Goal: Information Seeking & Learning: Check status

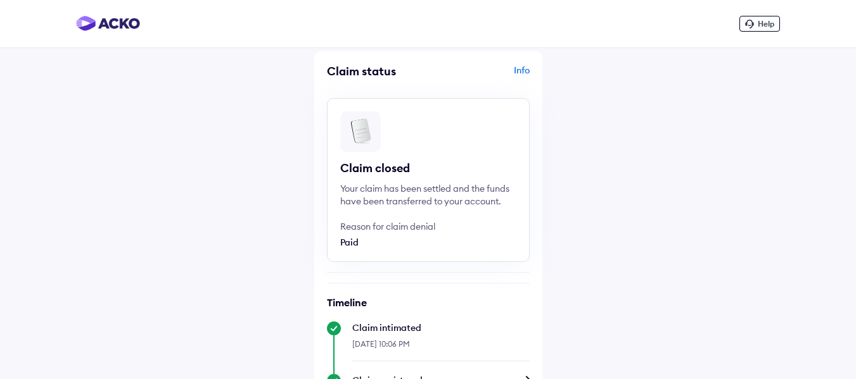
click at [413, 220] on div "Reason for claim denial" at bounding box center [409, 226] width 139 height 13
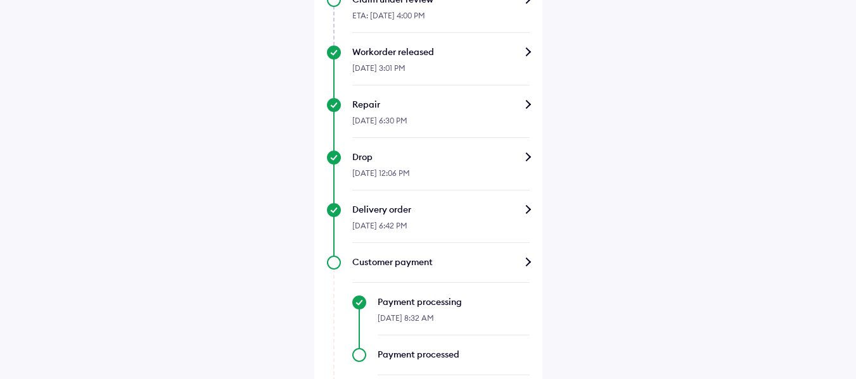
scroll to position [561, 0]
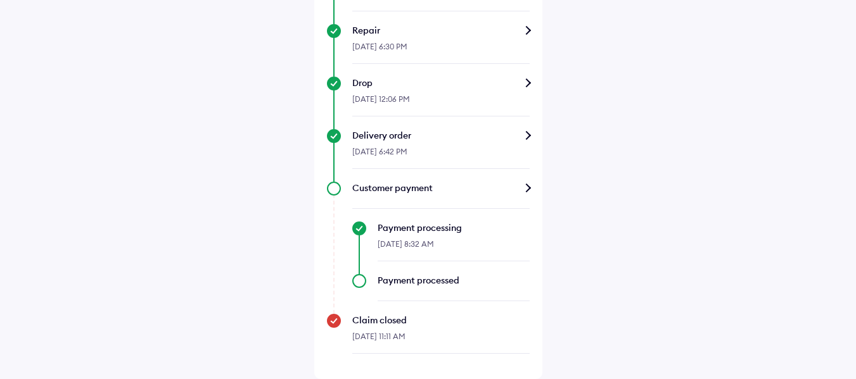
click at [521, 185] on div "Customer payment" at bounding box center [440, 188] width 177 height 13
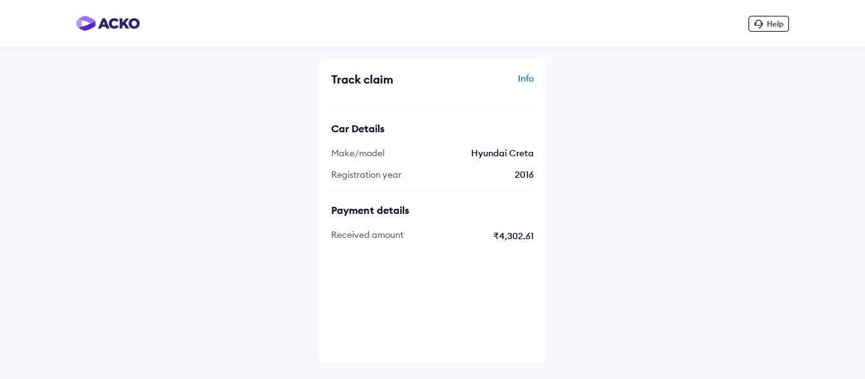
click at [654, 91] on div "Help Track claim Info Car Details Make/model Hyundai Creta Registration year 20…" at bounding box center [432, 189] width 865 height 379
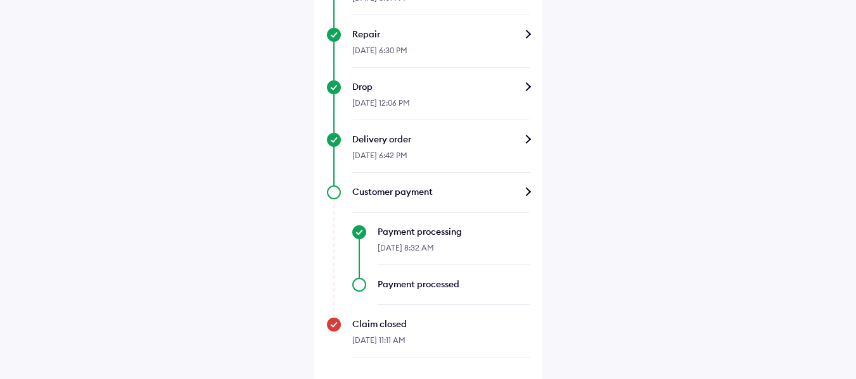
scroll to position [561, 0]
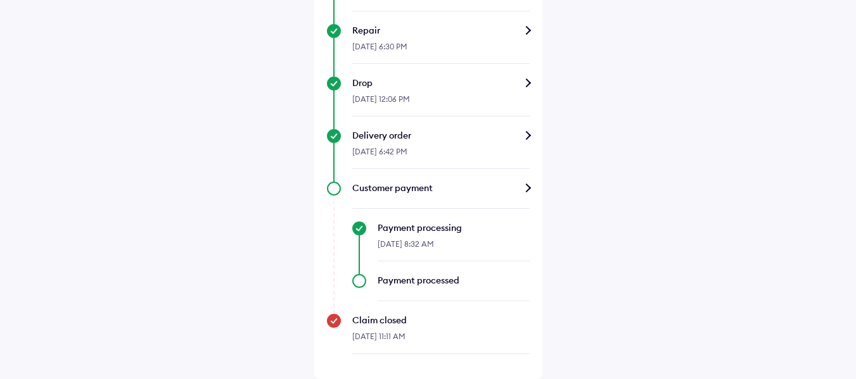
click at [435, 234] on div "[DATE] 8:32 AM" at bounding box center [454, 247] width 152 height 27
click at [438, 193] on div "Customer payment" at bounding box center [440, 188] width 177 height 13
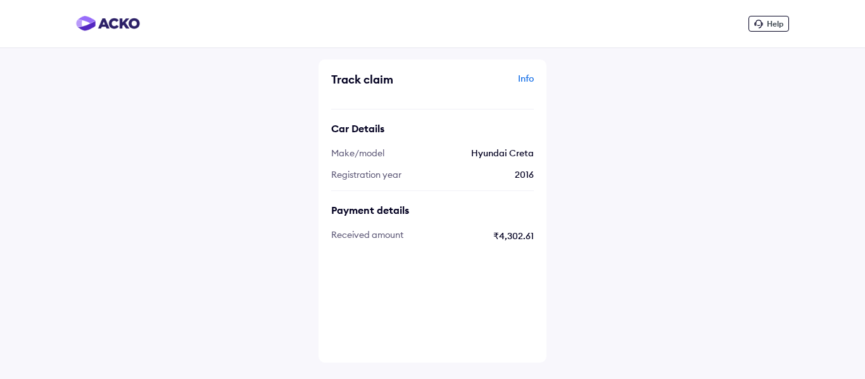
click at [533, 78] on div "Track claim Info Car Details Make/model Hyundai Creta Registration year 2016 Pa…" at bounding box center [433, 211] width 228 height 303
click at [531, 80] on div "Info" at bounding box center [485, 84] width 98 height 24
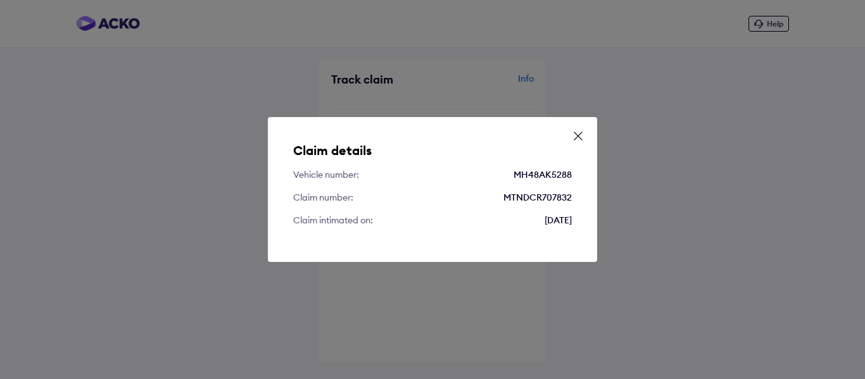
click at [592, 122] on div "Claim details Vehicle number: MH48AK5288 Claim number: MTNDCR707832 Claim intim…" at bounding box center [432, 189] width 329 height 145
click at [576, 135] on icon at bounding box center [578, 136] width 13 height 13
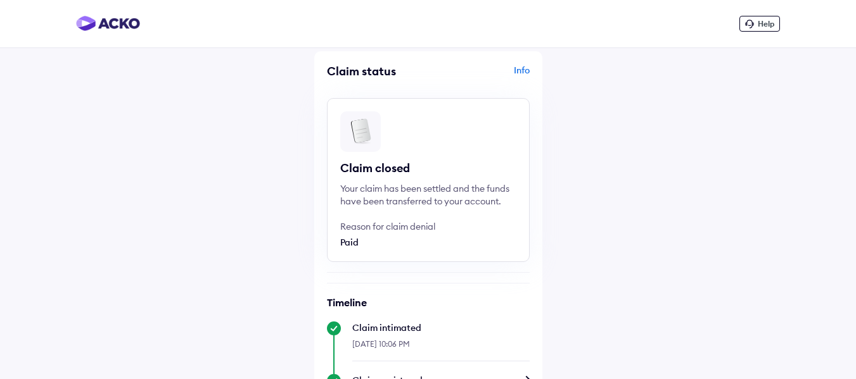
click at [367, 237] on div "Paid" at bounding box center [409, 242] width 139 height 13
click at [363, 238] on div "Paid" at bounding box center [409, 242] width 139 height 13
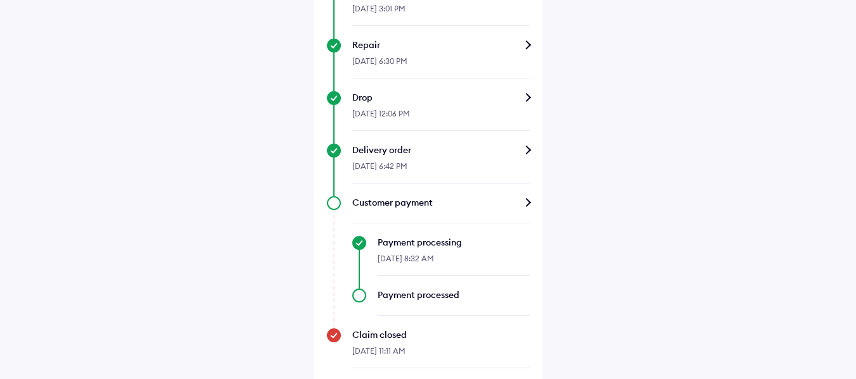
scroll to position [561, 0]
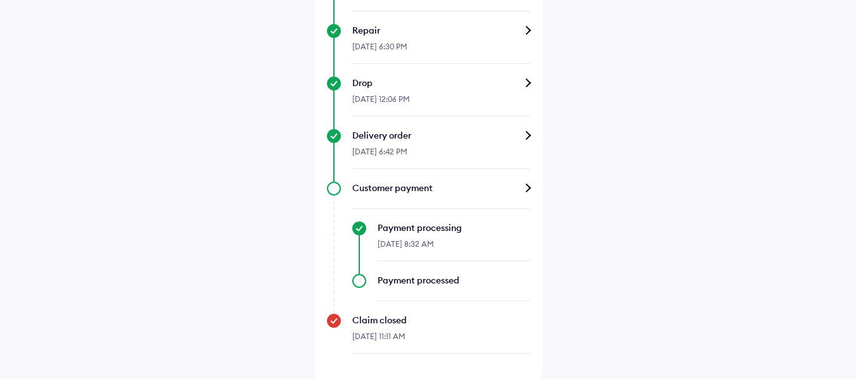
click at [376, 138] on div "Delivery order" at bounding box center [440, 135] width 177 height 13
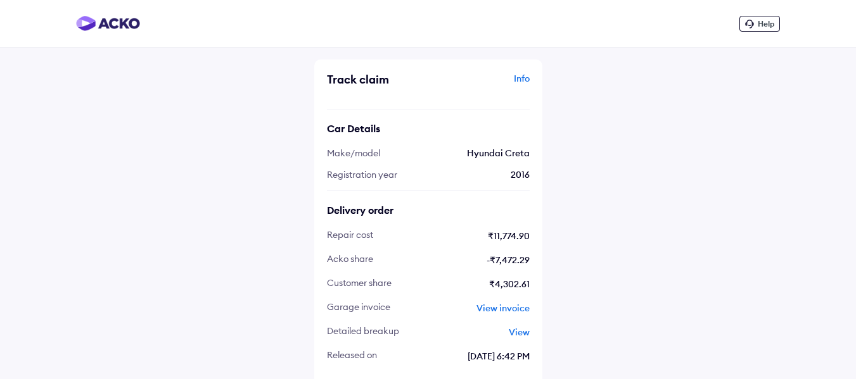
drag, startPoint x: 510, startPoint y: 314, endPoint x: 510, endPoint y: 303, distance: 10.1
click at [510, 307] on span "View invoice" at bounding box center [502, 308] width 53 height 11
click at [510, 302] on span "View invoice" at bounding box center [466, 309] width 127 height 14
click at [518, 334] on span "View" at bounding box center [519, 332] width 21 height 11
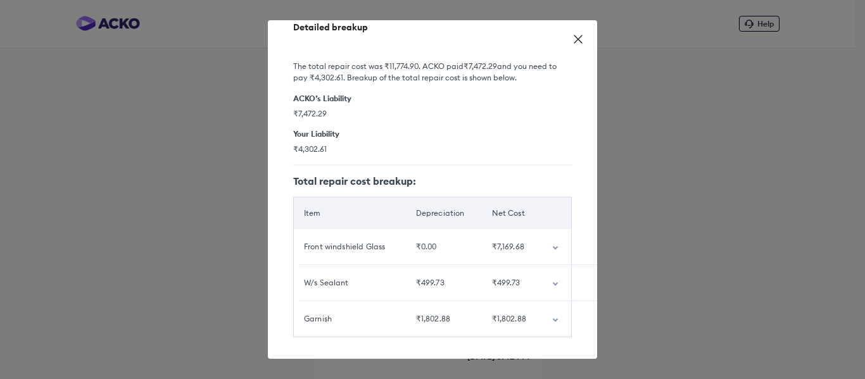
scroll to position [37, 0]
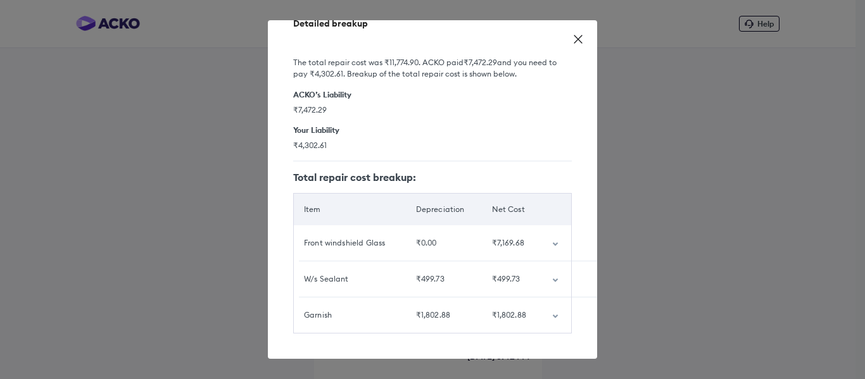
drag, startPoint x: 485, startPoint y: 141, endPoint x: 427, endPoint y: 128, distance: 59.6
click at [427, 128] on div "Your Liability ₹4,302.61" at bounding box center [432, 137] width 279 height 25
click at [578, 37] on icon at bounding box center [578, 39] width 13 height 13
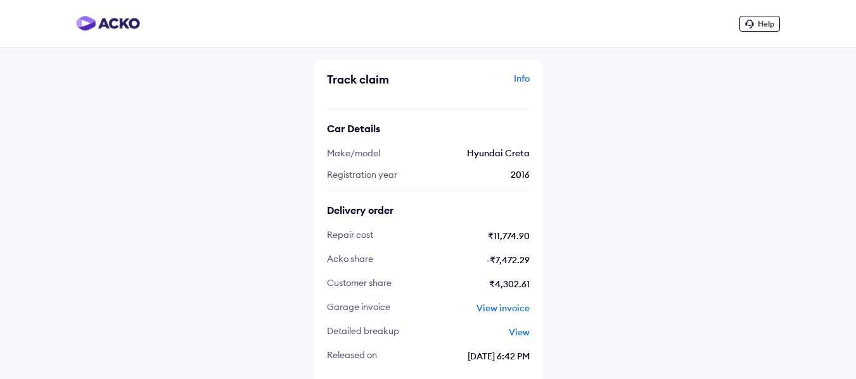
click at [492, 310] on span "View invoice" at bounding box center [502, 308] width 53 height 11
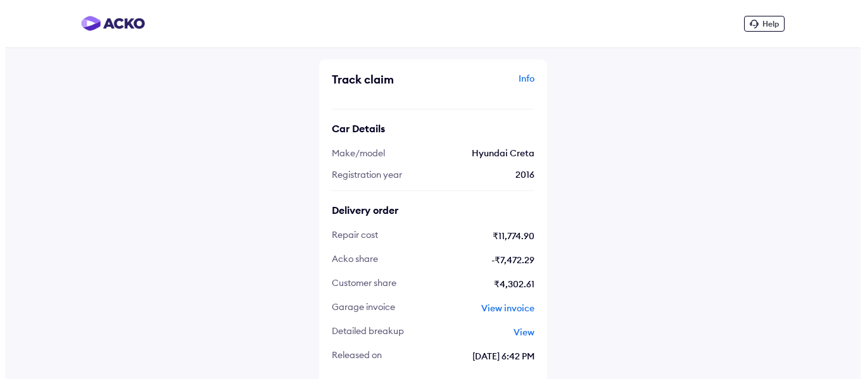
scroll to position [7, 0]
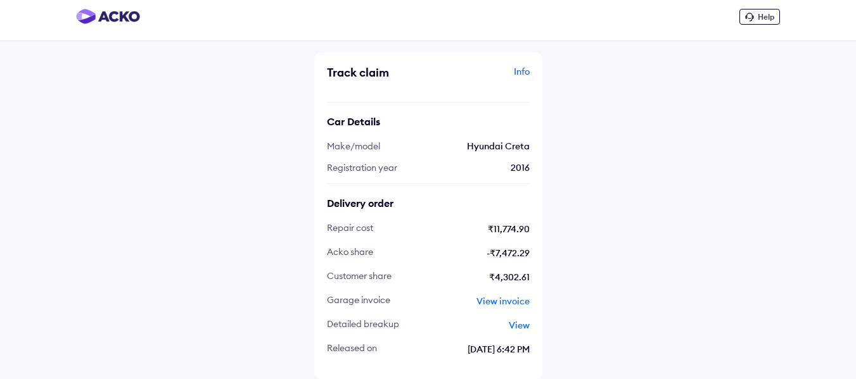
click at [518, 328] on span "View" at bounding box center [519, 325] width 21 height 11
